Goal: Information Seeking & Learning: Learn about a topic

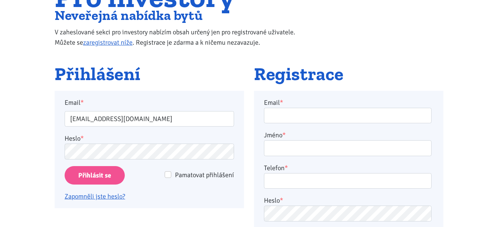
scroll to position [92, 0]
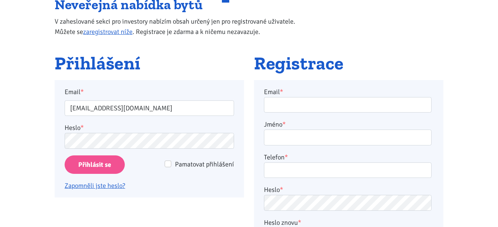
type input "milos.cimbulka@seznam.cz"
click at [100, 166] on input "Přihlásit se" at bounding box center [95, 164] width 60 height 19
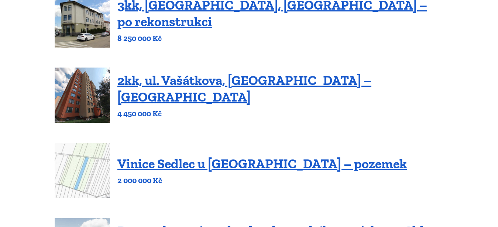
scroll to position [452, 0]
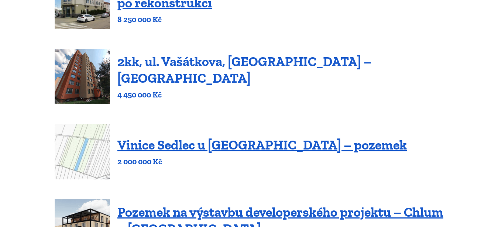
click at [323, 63] on link "2kk, ul. Vašátkova, [GEOGRAPHIC_DATA] – [GEOGRAPHIC_DATA]" at bounding box center [244, 70] width 254 height 32
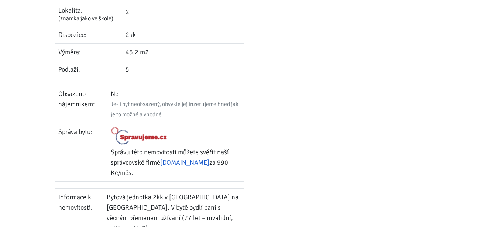
scroll to position [320, 0]
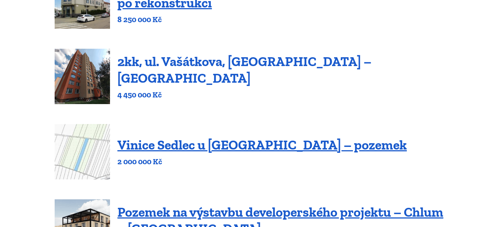
scroll to position [452, 0]
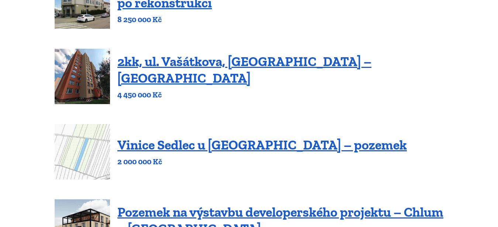
click at [382, 74] on div "2kk, ul. Vašátkova, Praha – Černý Most 4 450 000 Kč" at bounding box center [249, 76] width 389 height 55
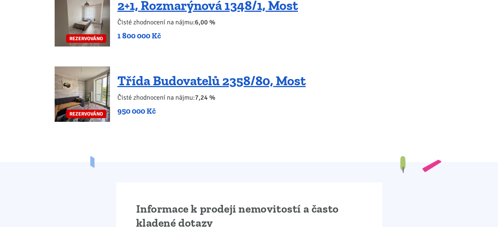
scroll to position [1732, 0]
